Goal: Task Accomplishment & Management: Use online tool/utility

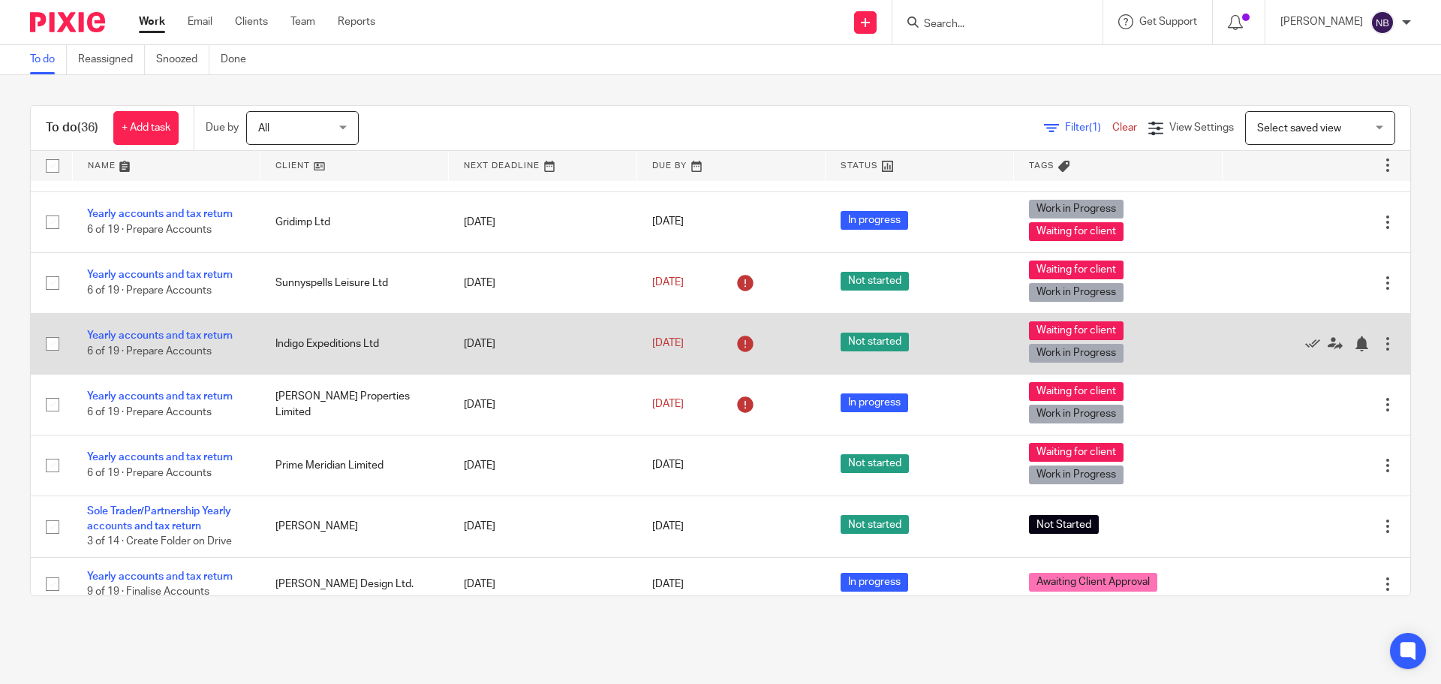
scroll to position [1074, 0]
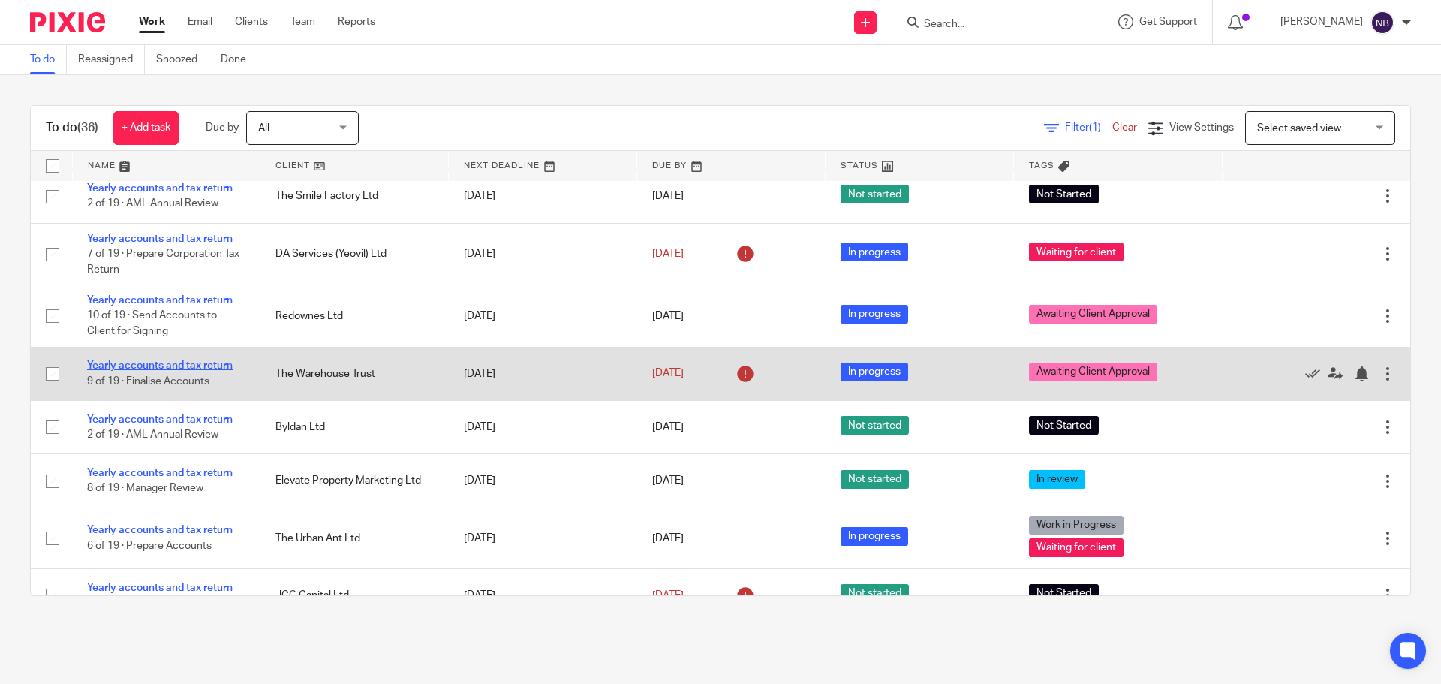
click at [185, 364] on link "Yearly accounts and tax return" at bounding box center [160, 365] width 146 height 11
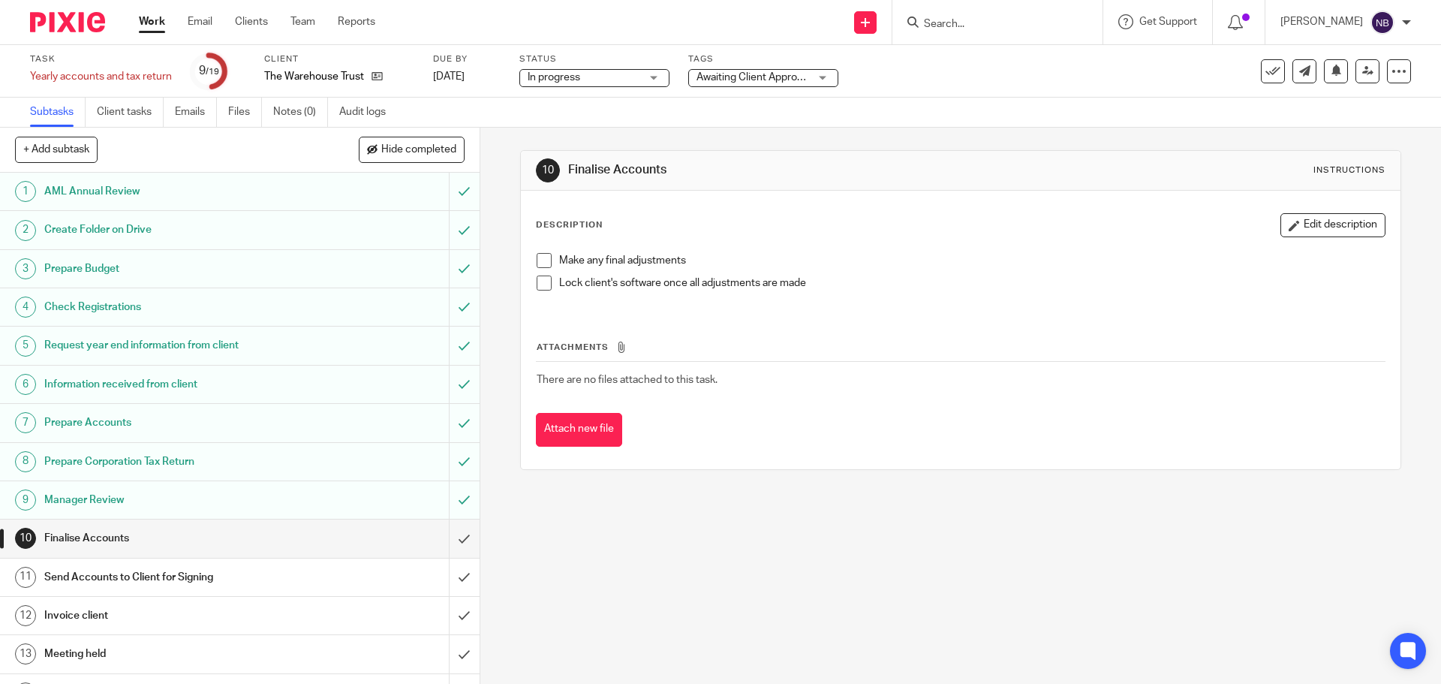
click at [310, 464] on div "Prepare Corporation Tax Return" at bounding box center [238, 461] width 389 height 23
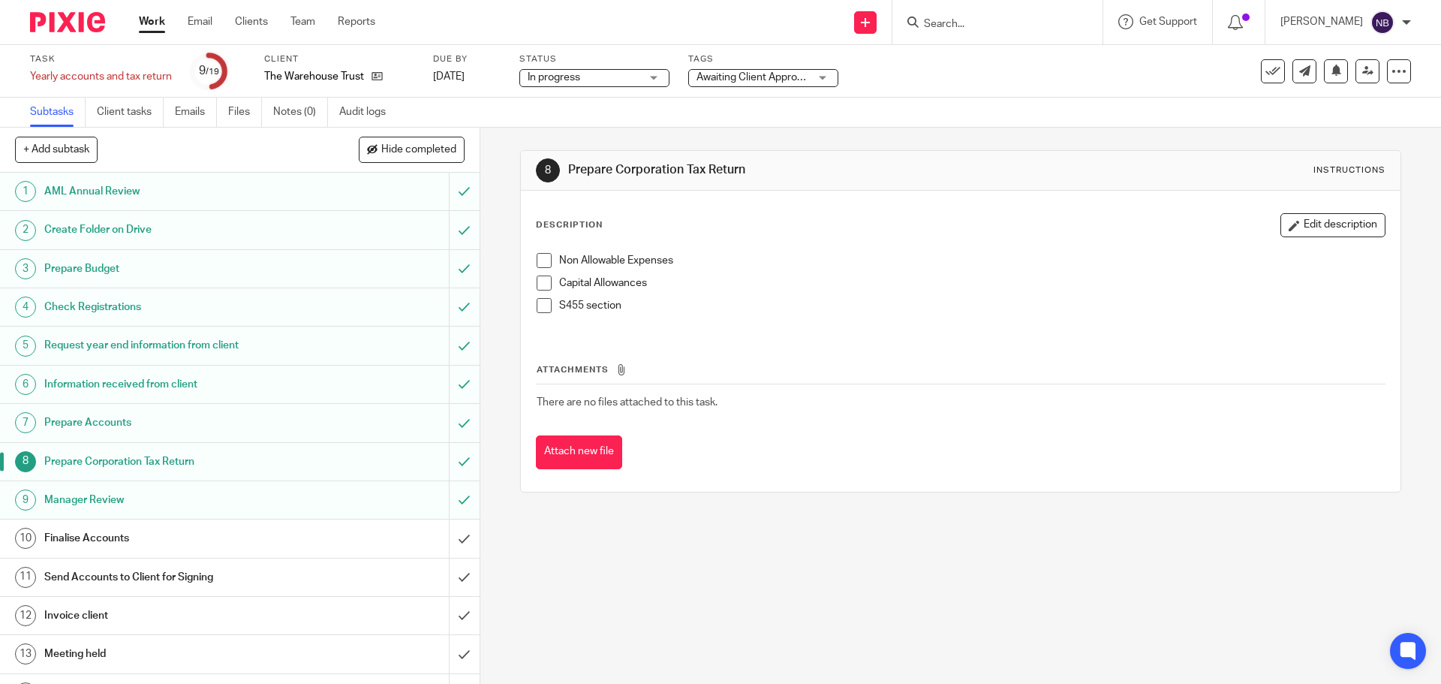
click at [323, 455] on div "Prepare Corporation Tax Return" at bounding box center [238, 461] width 389 height 23
click at [337, 419] on div "Prepare Accounts" at bounding box center [238, 422] width 389 height 23
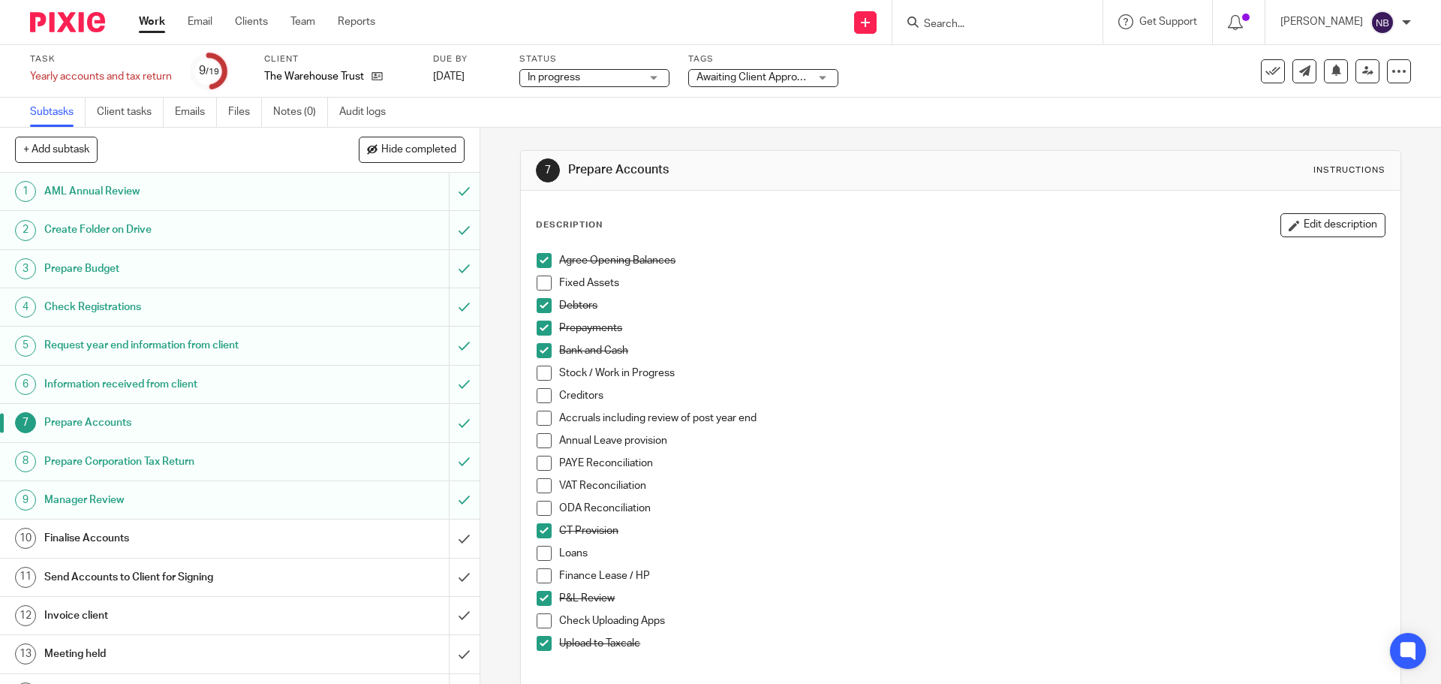
click at [315, 462] on div "Prepare Corporation Tax Return" at bounding box center [238, 461] width 389 height 23
